Goal: Transaction & Acquisition: Purchase product/service

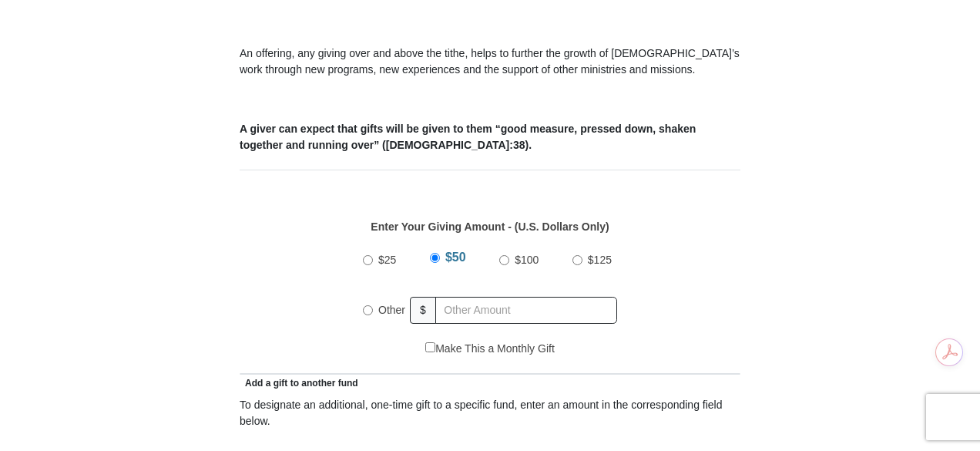
scroll to position [621, 0]
click at [376, 293] on label "Other" at bounding box center [392, 310] width 38 height 34
click at [373, 305] on input "Other" at bounding box center [368, 310] width 10 height 10
radio input "true"
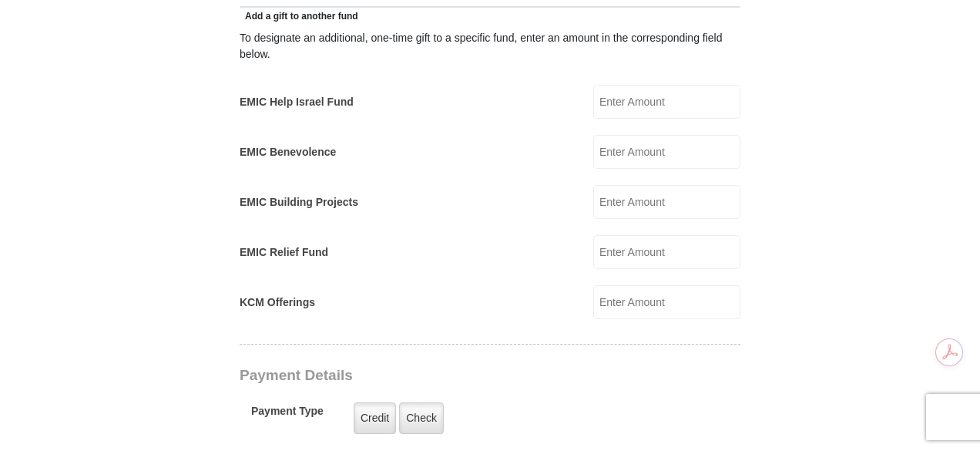
scroll to position [988, 0]
click at [645, 84] on input "EMIC Help Israel Fund" at bounding box center [666, 101] width 147 height 34
type input "5"
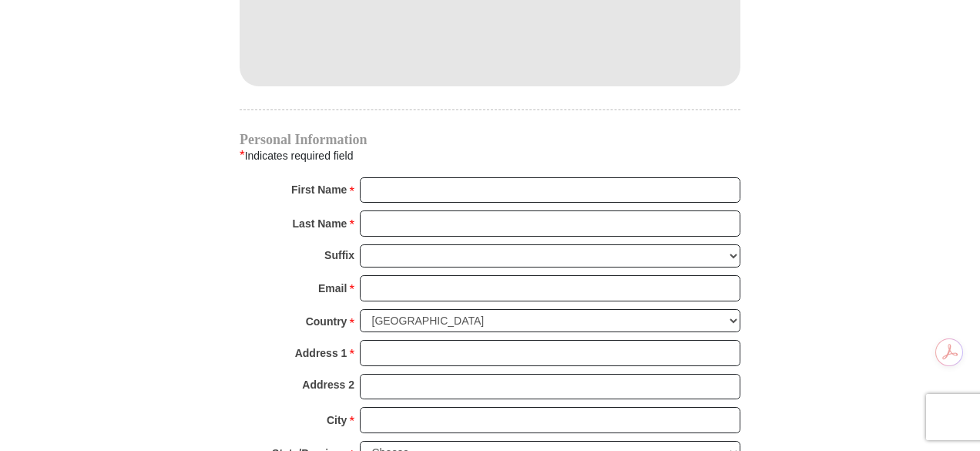
scroll to position [1534, 0]
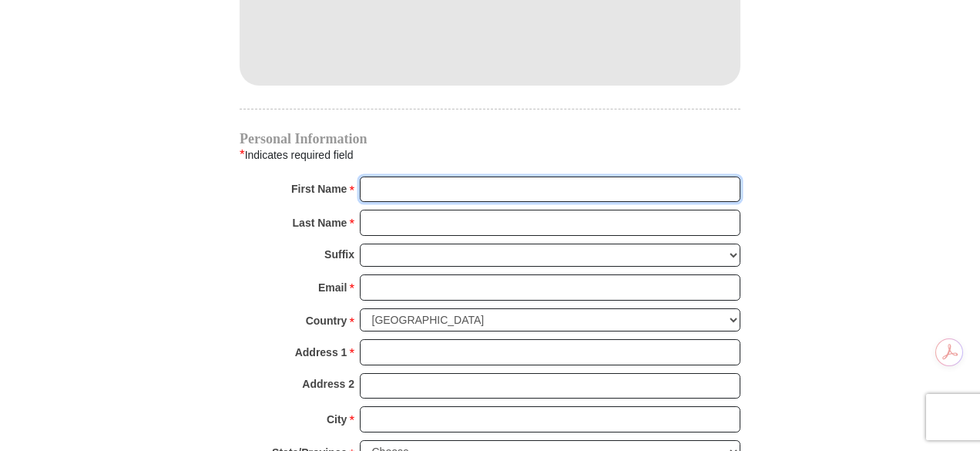
click at [421, 176] on input "First Name *" at bounding box center [550, 189] width 381 height 26
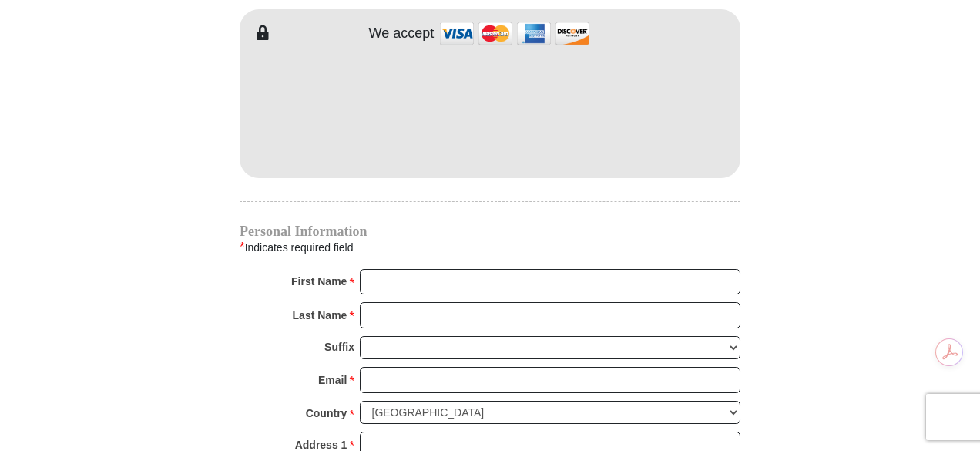
scroll to position [1442, 0]
click at [393, 268] on input "First Name *" at bounding box center [550, 281] width 381 height 26
type input "[PERSON_NAME]"
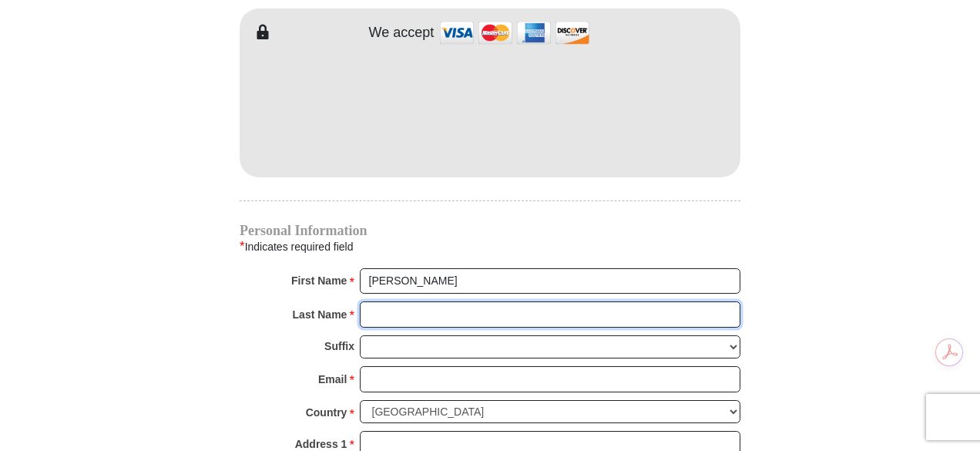
click at [411, 301] on input "Last Name *" at bounding box center [550, 314] width 381 height 26
type input "Nkuyahaga"
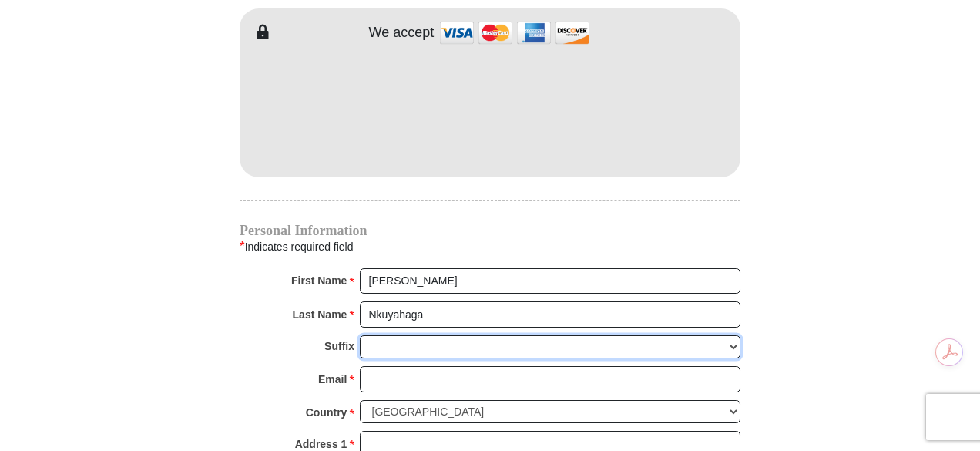
click at [443, 335] on select "[PERSON_NAME] I II III IV V VI" at bounding box center [550, 347] width 381 height 24
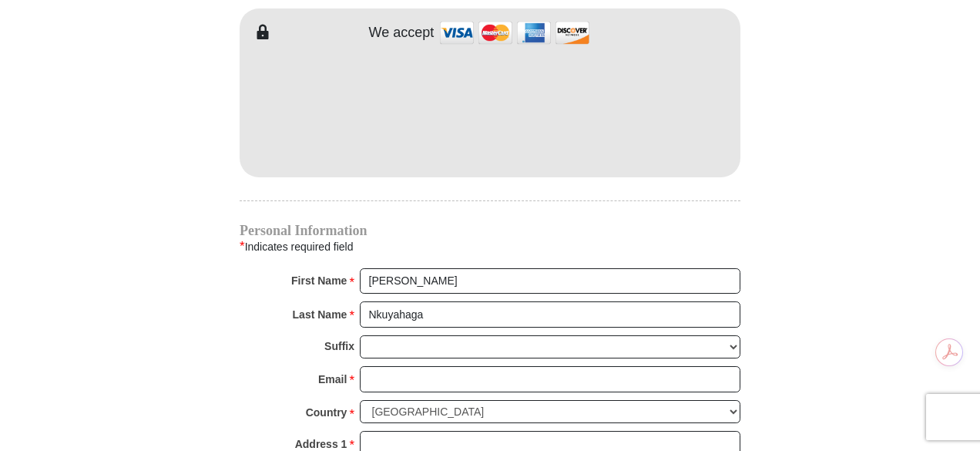
click at [442, 268] on input "[PERSON_NAME]" at bounding box center [550, 281] width 381 height 26
type input "S"
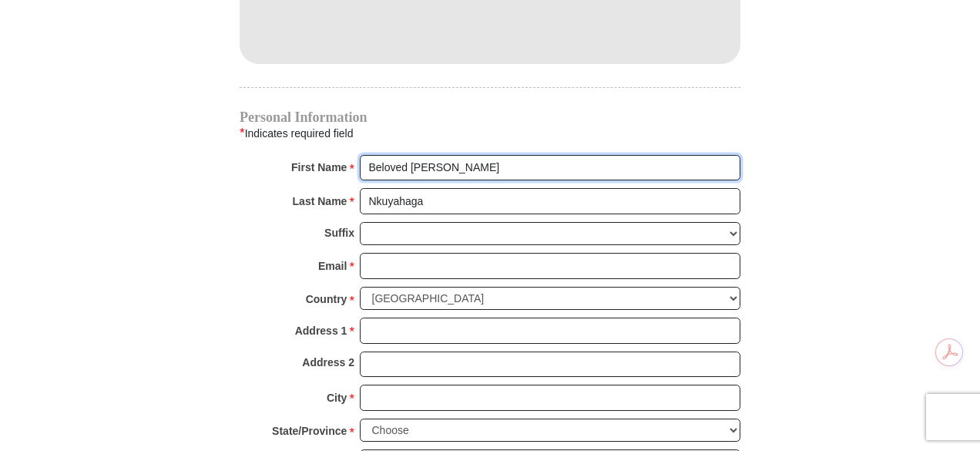
scroll to position [1558, 0]
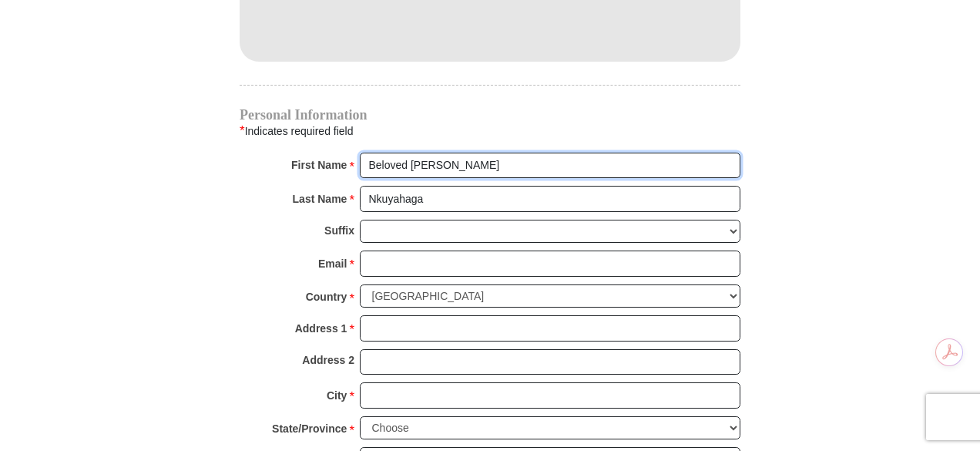
type input "Beloved [PERSON_NAME]"
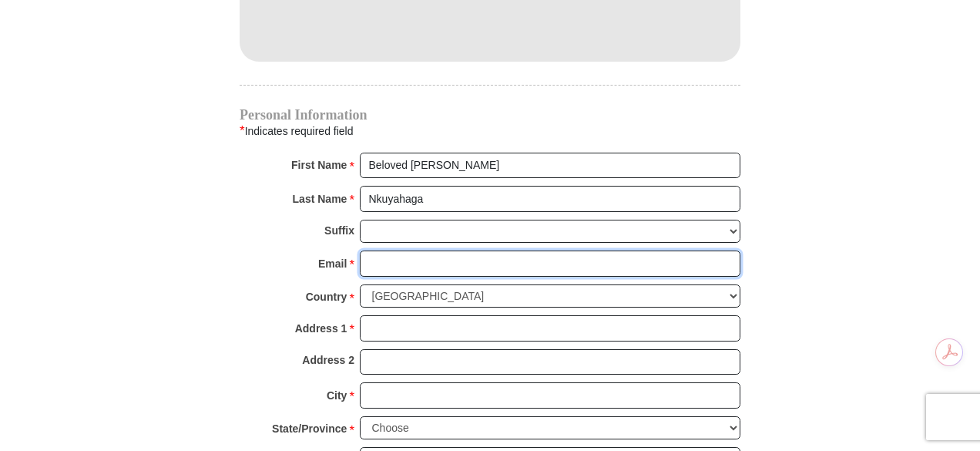
click at [425, 250] on input "Email *" at bounding box center [550, 263] width 381 height 26
type input "[EMAIL_ADDRESS][DOMAIN_NAME]"
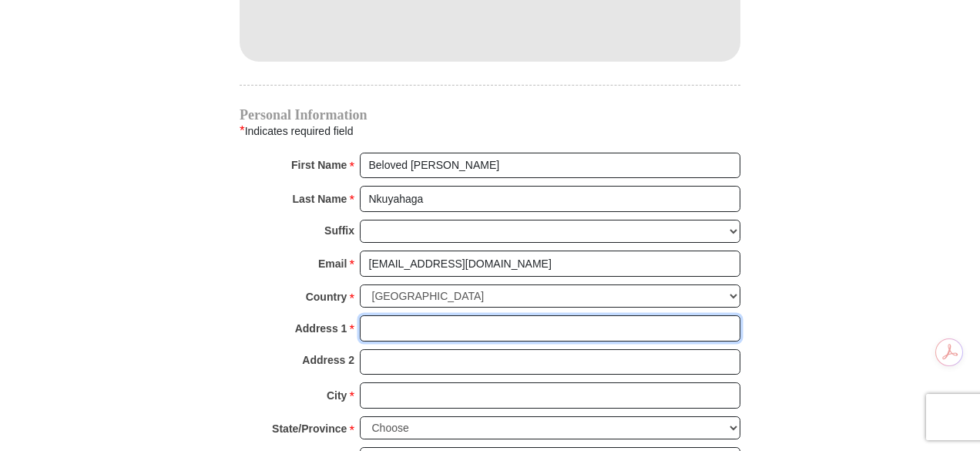
type input "[STREET_ADDRESS]"
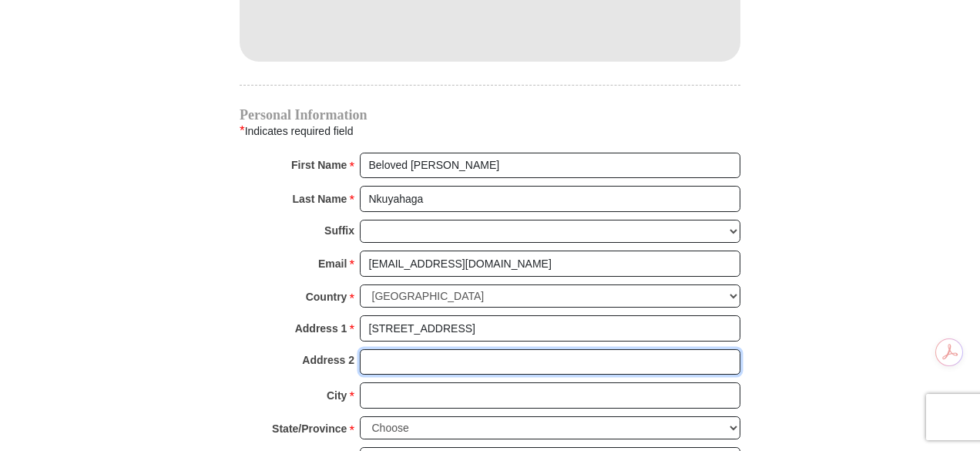
type input "204"
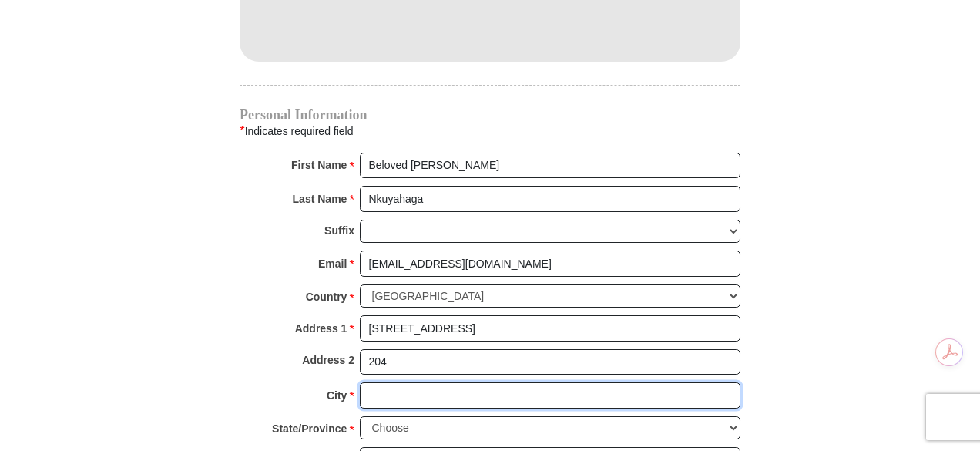
type input "[GEOGRAPHIC_DATA]"
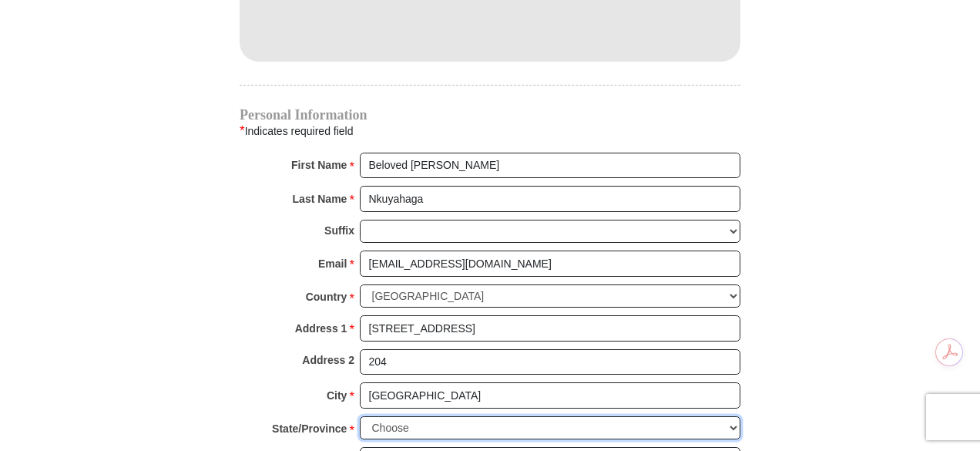
select select "FL"
type input "19266"
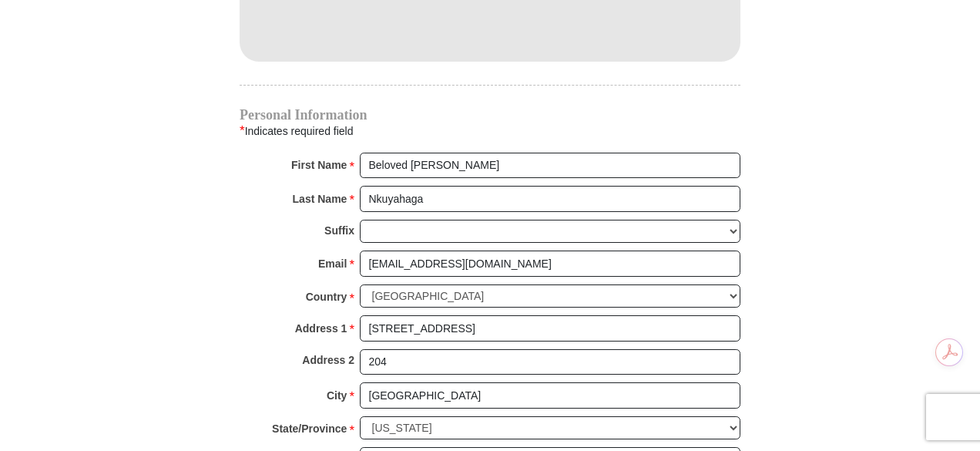
type input "3058313757"
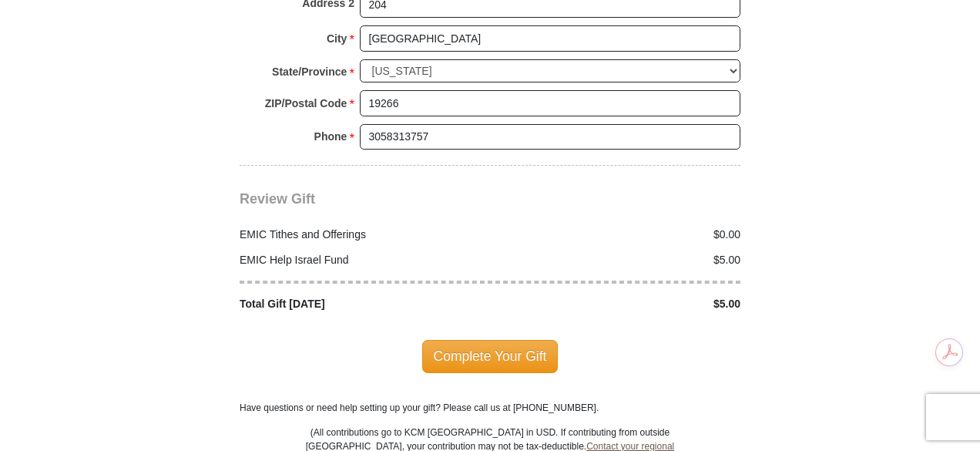
scroll to position [1916, 0]
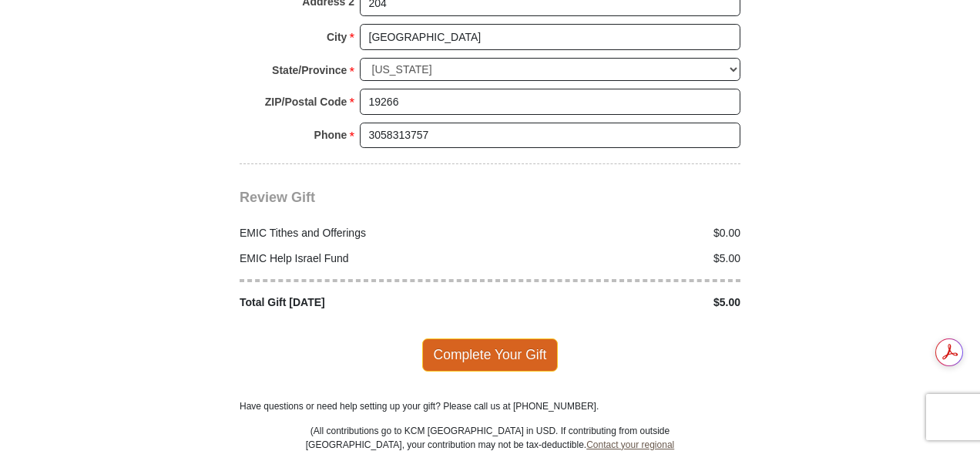
click at [512, 341] on span "Complete Your Gift" at bounding box center [490, 354] width 136 height 32
